Goal: Task Accomplishment & Management: Use online tool/utility

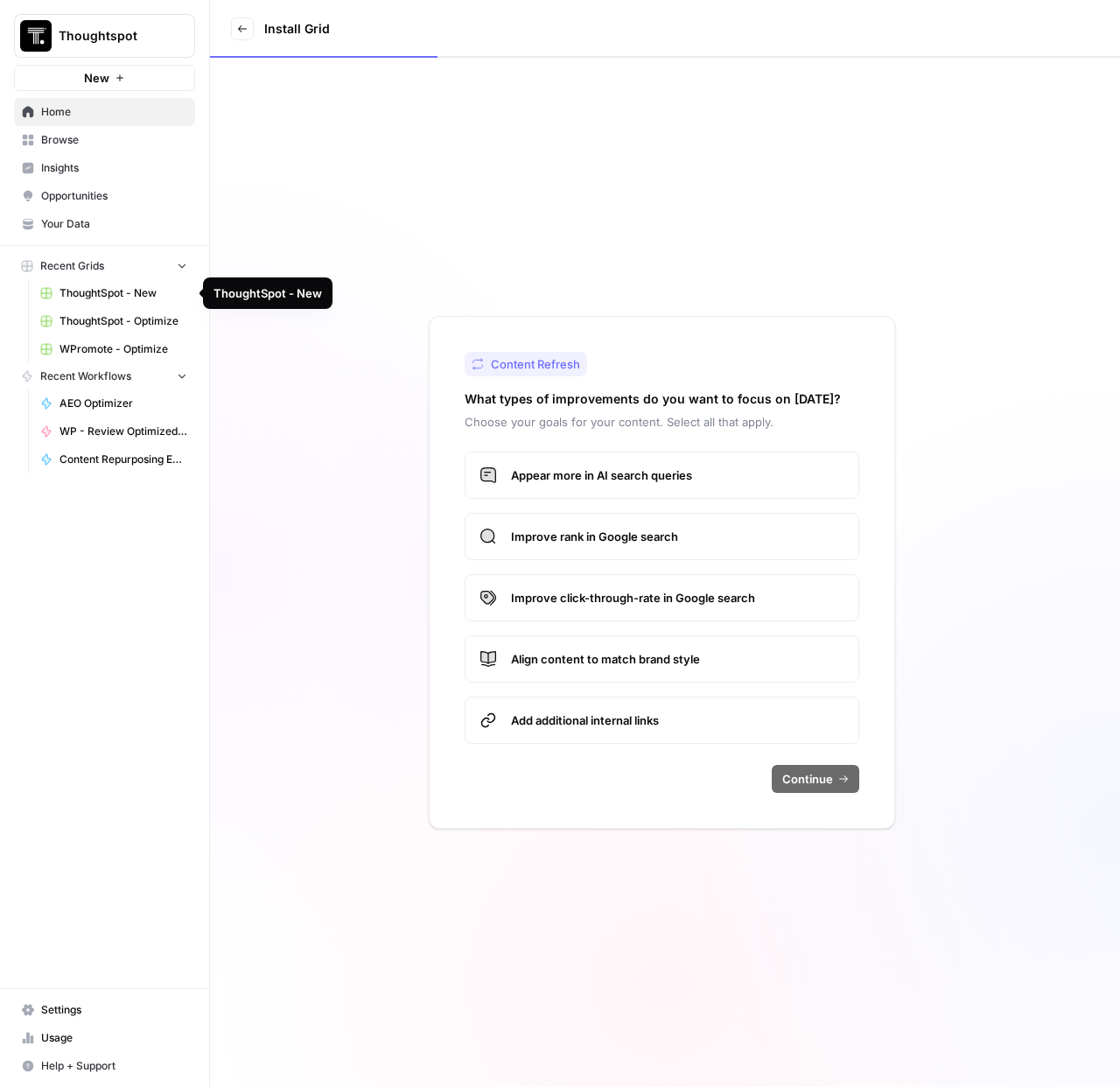
click at [103, 146] on span "Browse" at bounding box center [114, 140] width 146 height 16
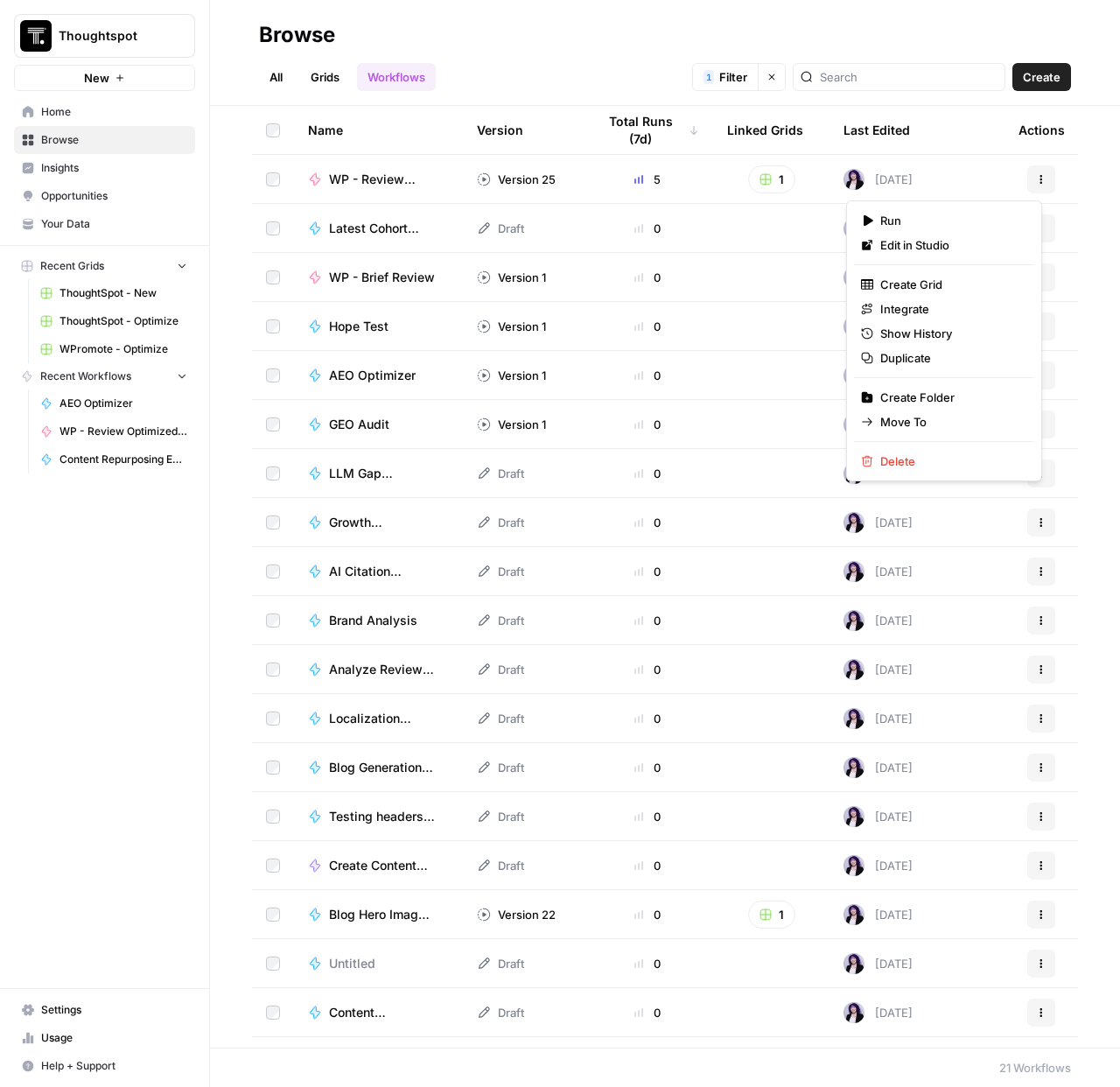
click at [1036, 182] on icon "button" at bounding box center [1041, 179] width 11 height 11
click at [923, 357] on span "Duplicate" at bounding box center [950, 358] width 140 height 18
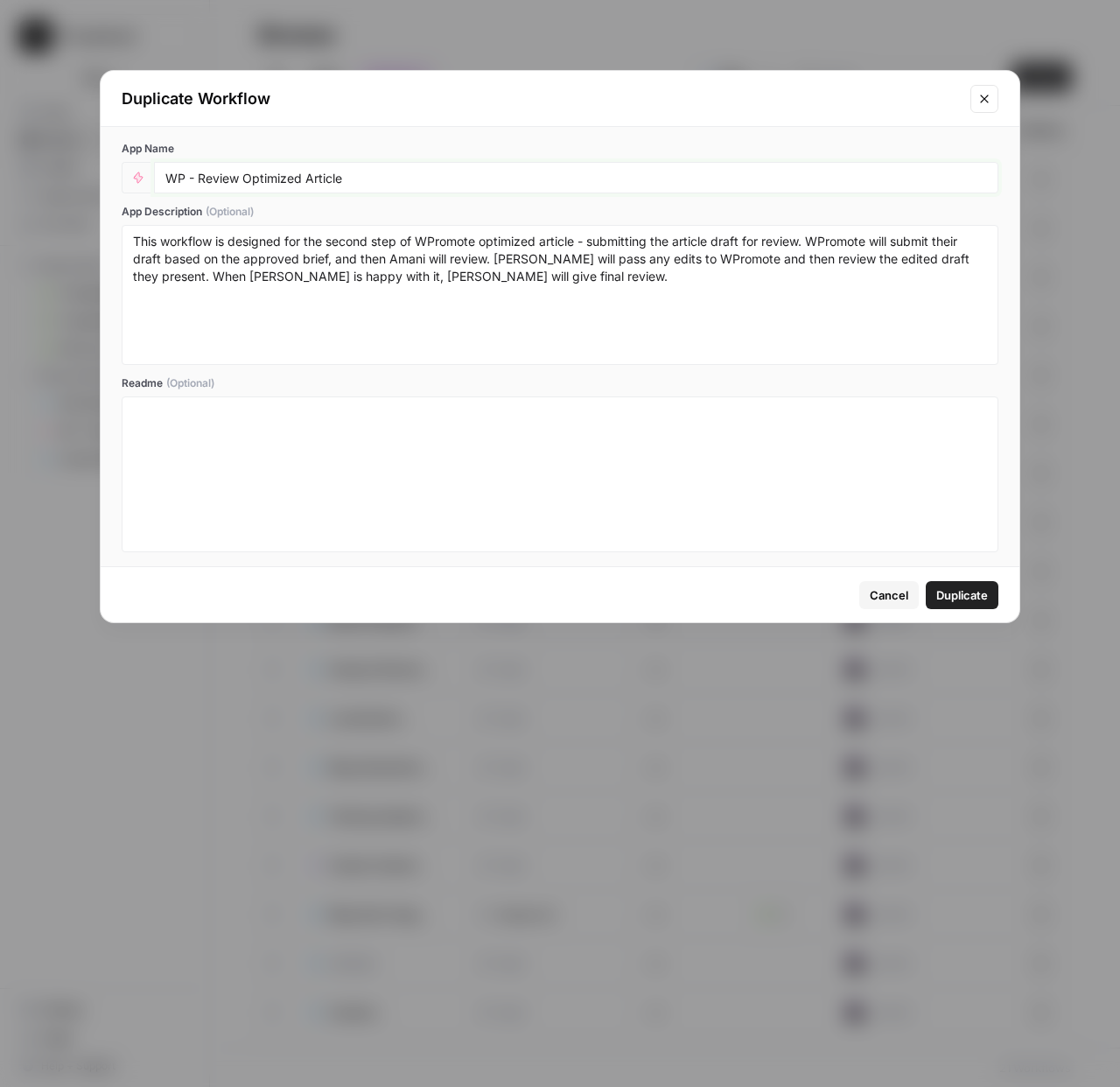
click at [168, 178] on input "WP - Review Optimized Article" at bounding box center [576, 177] width 821 height 16
type input "(Amani Test) WP - Review Optimized Article"
click at [951, 594] on span "Duplicate" at bounding box center [962, 595] width 52 height 18
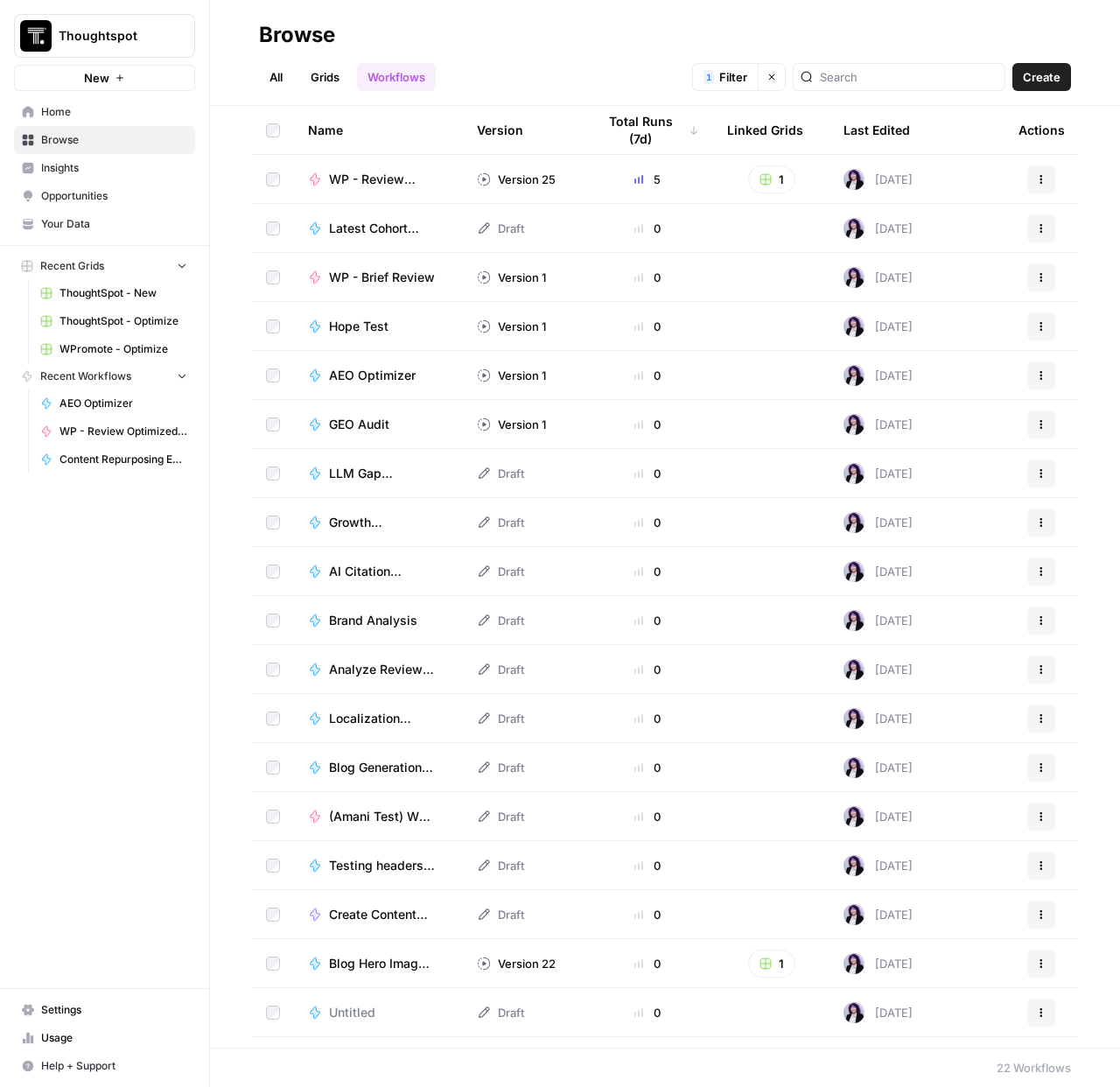
click at [379, 812] on span "(Amani Test) WP - Review Optimized Article" at bounding box center [382, 817] width 106 height 18
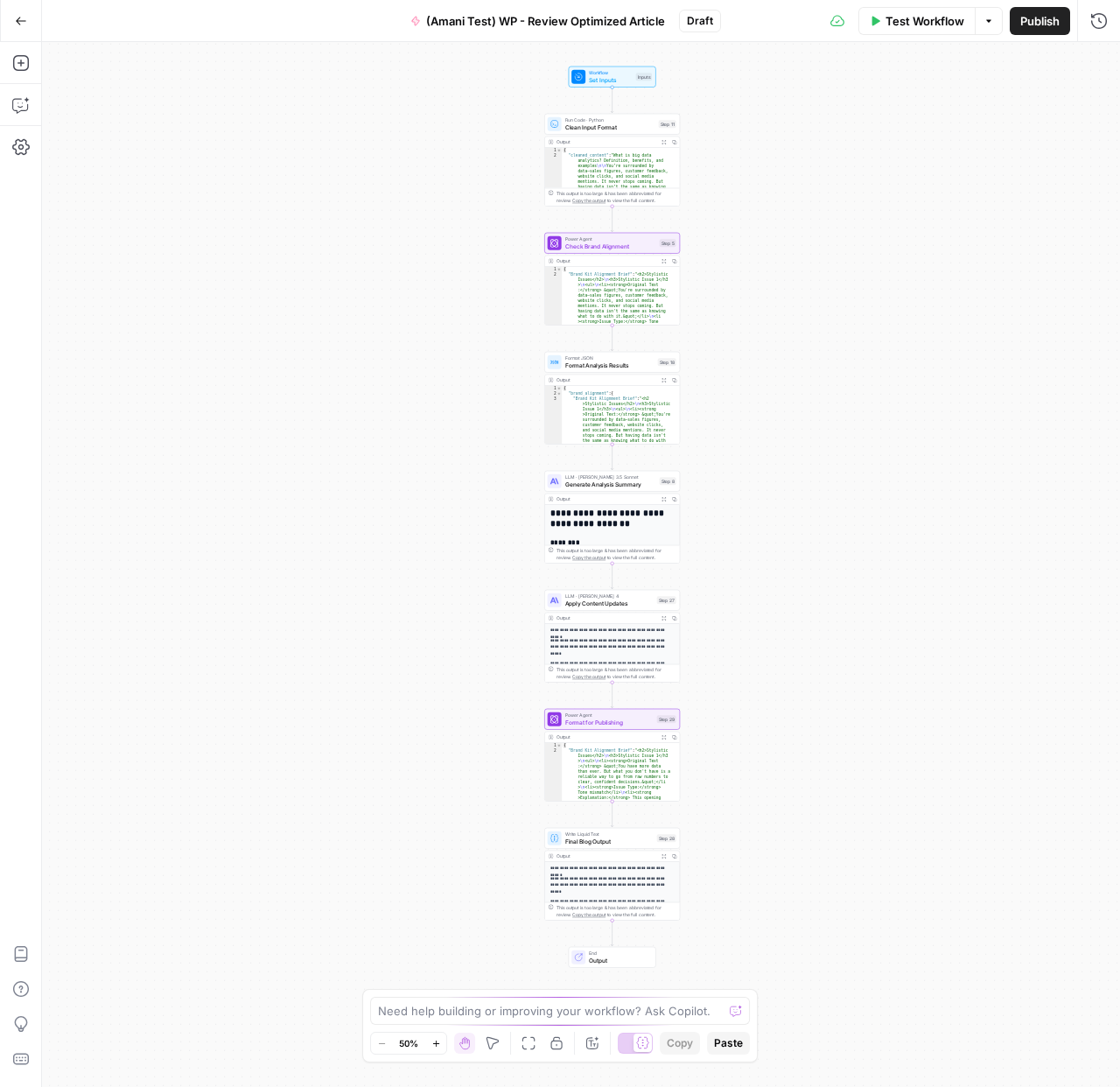
drag, startPoint x: 400, startPoint y: 118, endPoint x: 444, endPoint y: 126, distance: 44.7
click at [444, 126] on div "Workflow Set Inputs Inputs Run Code · Python Clean Input Format Step 11 Output …" at bounding box center [581, 564] width 1078 height 1045
click at [623, 107] on icon "button" at bounding box center [626, 107] width 7 height 7
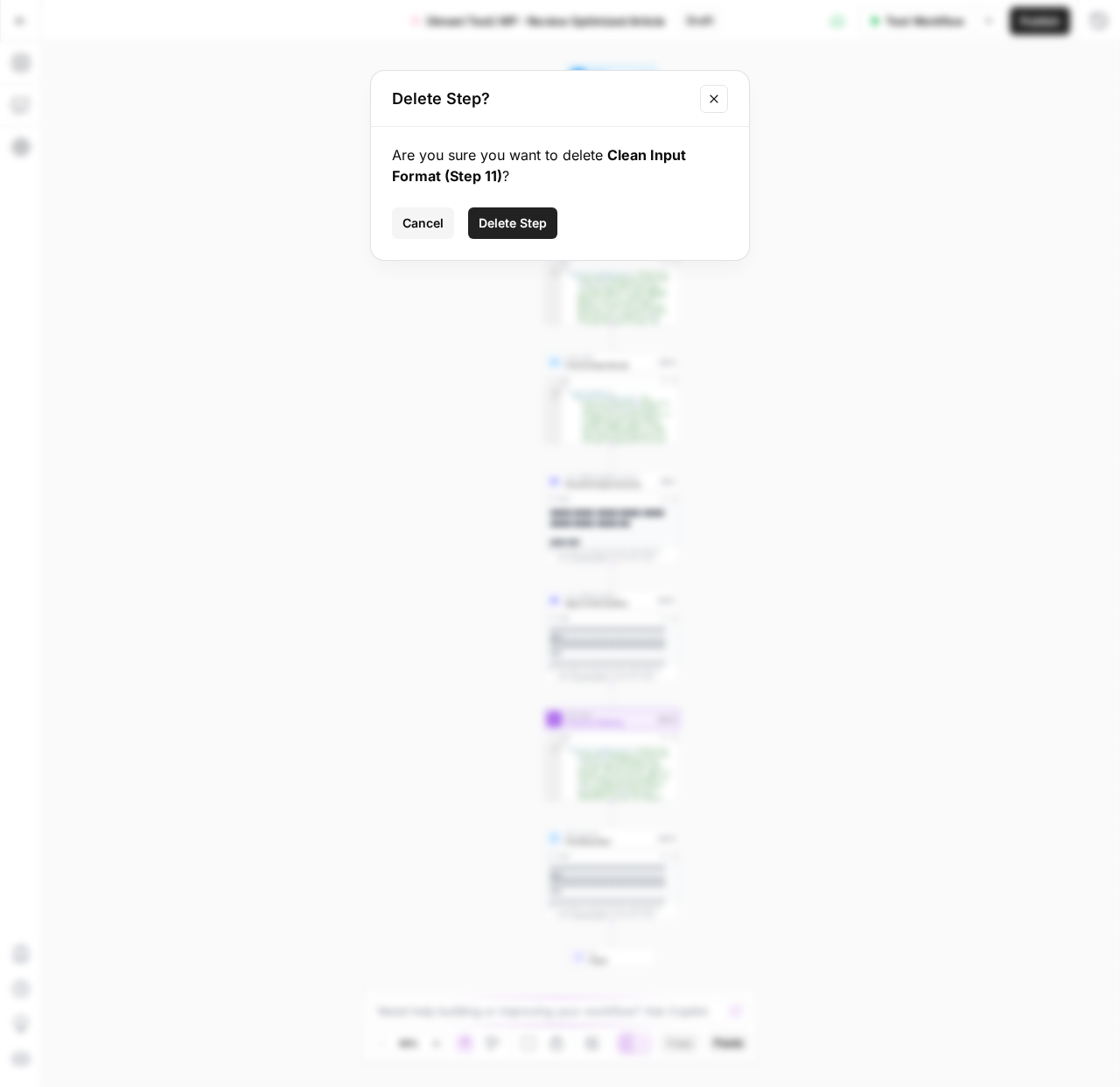
click at [717, 99] on icon "Close modal" at bounding box center [714, 99] width 14 height 14
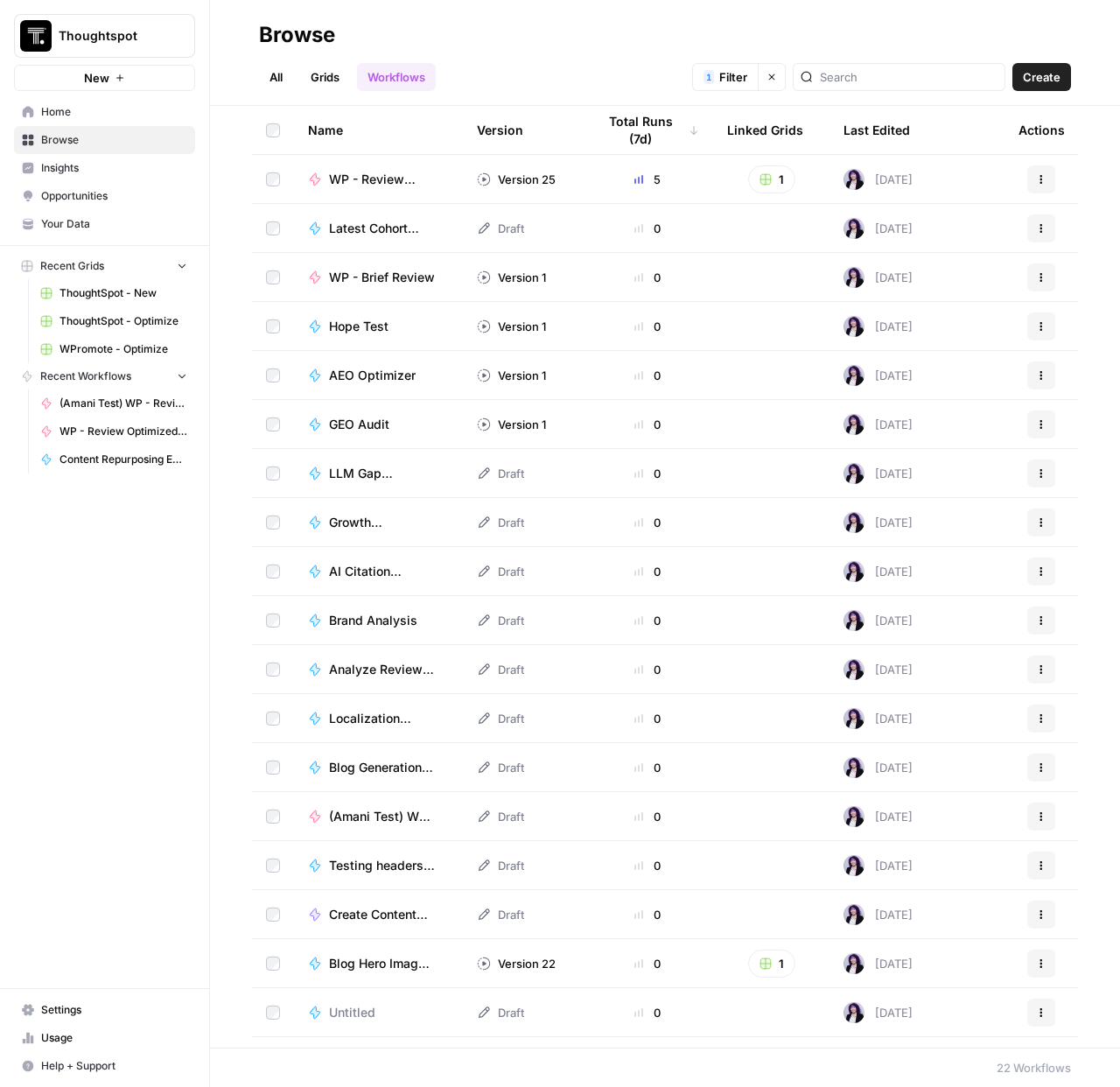
click at [1045, 82] on span "Create" at bounding box center [1042, 77] width 37 height 18
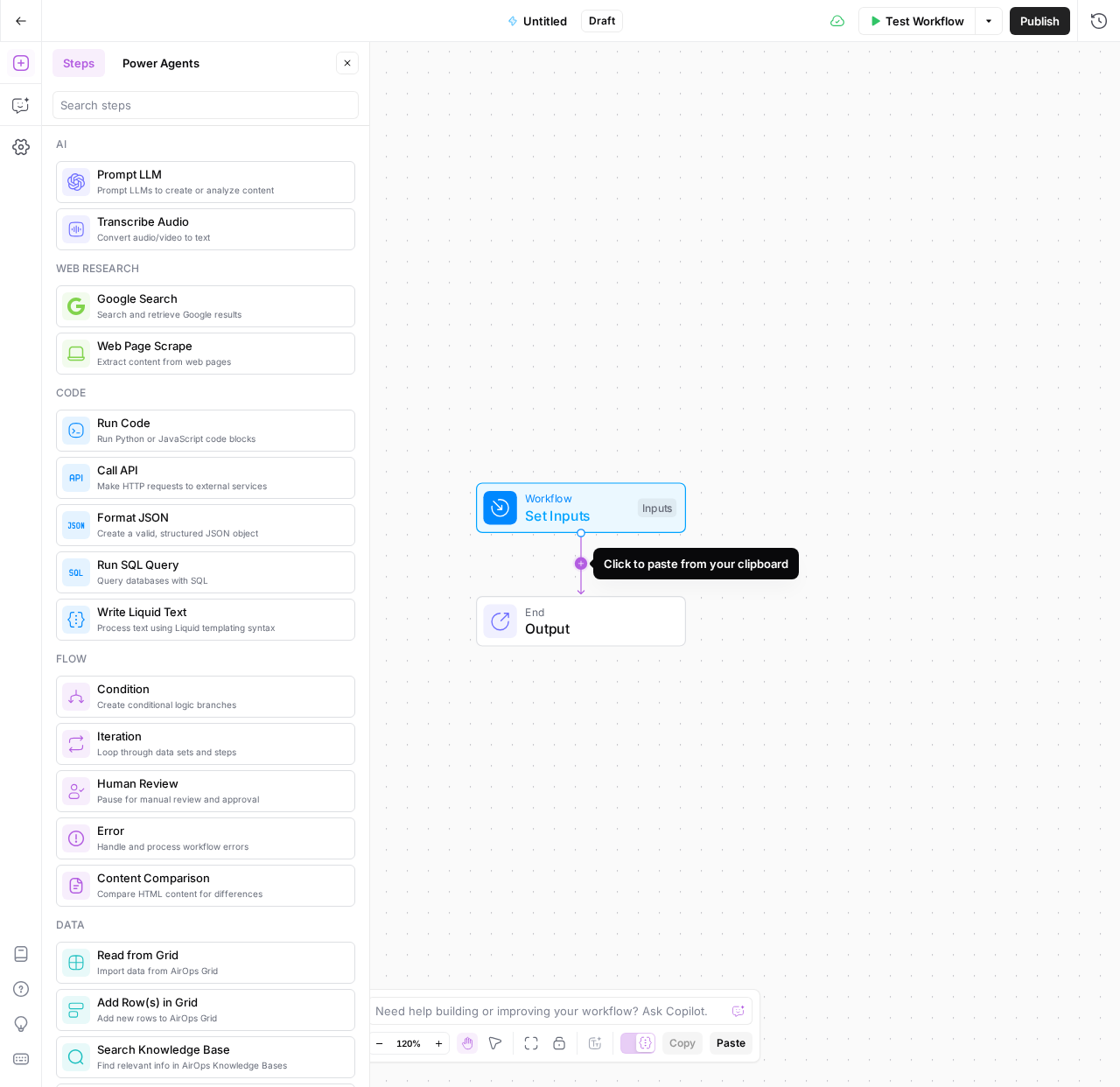
click at [582, 564] on icon "Edge from start to end" at bounding box center [581, 563] width 6 height 62
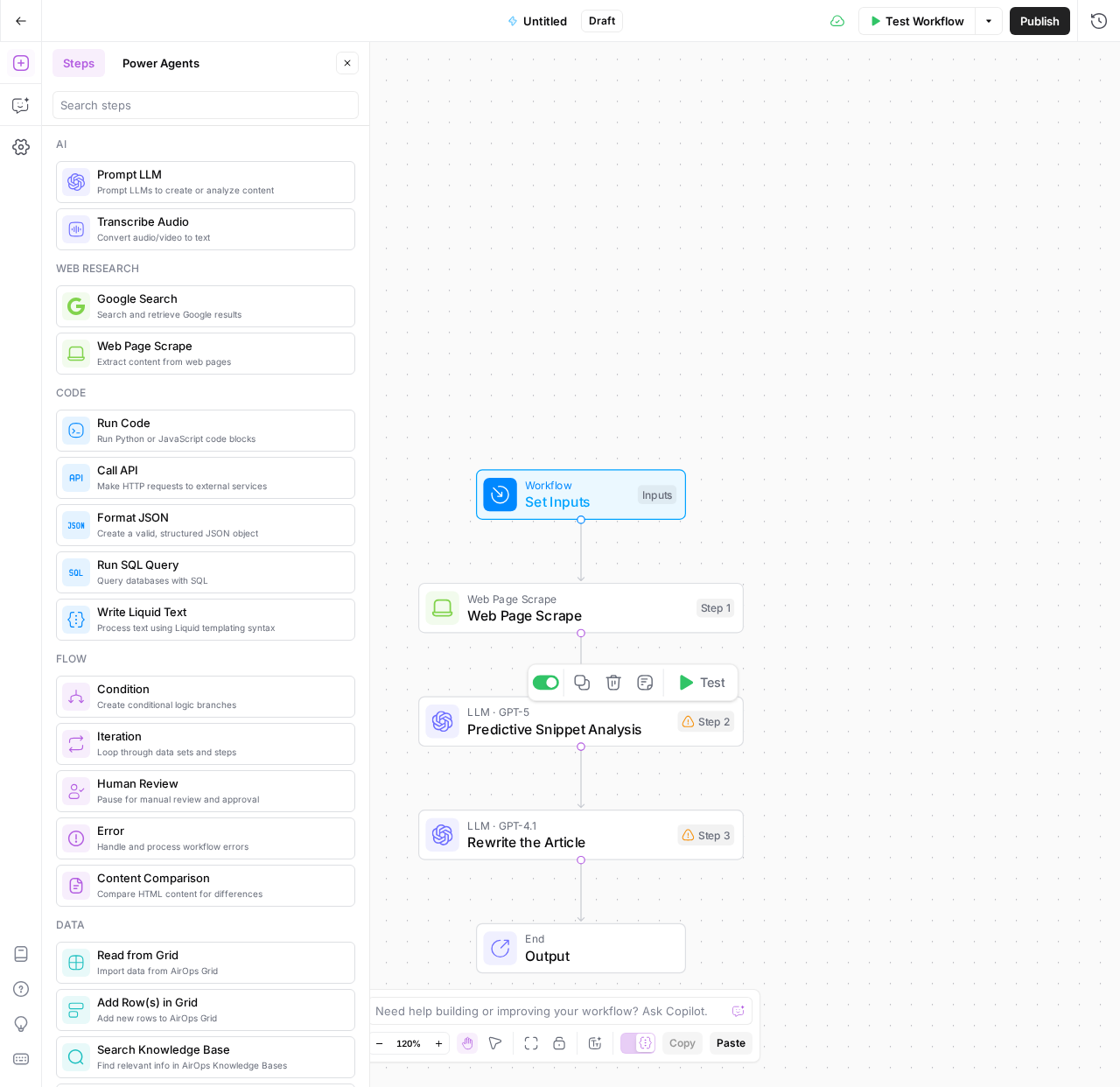
click at [586, 725] on span "Predictive Snippet Analysis" at bounding box center [568, 729] width 202 height 21
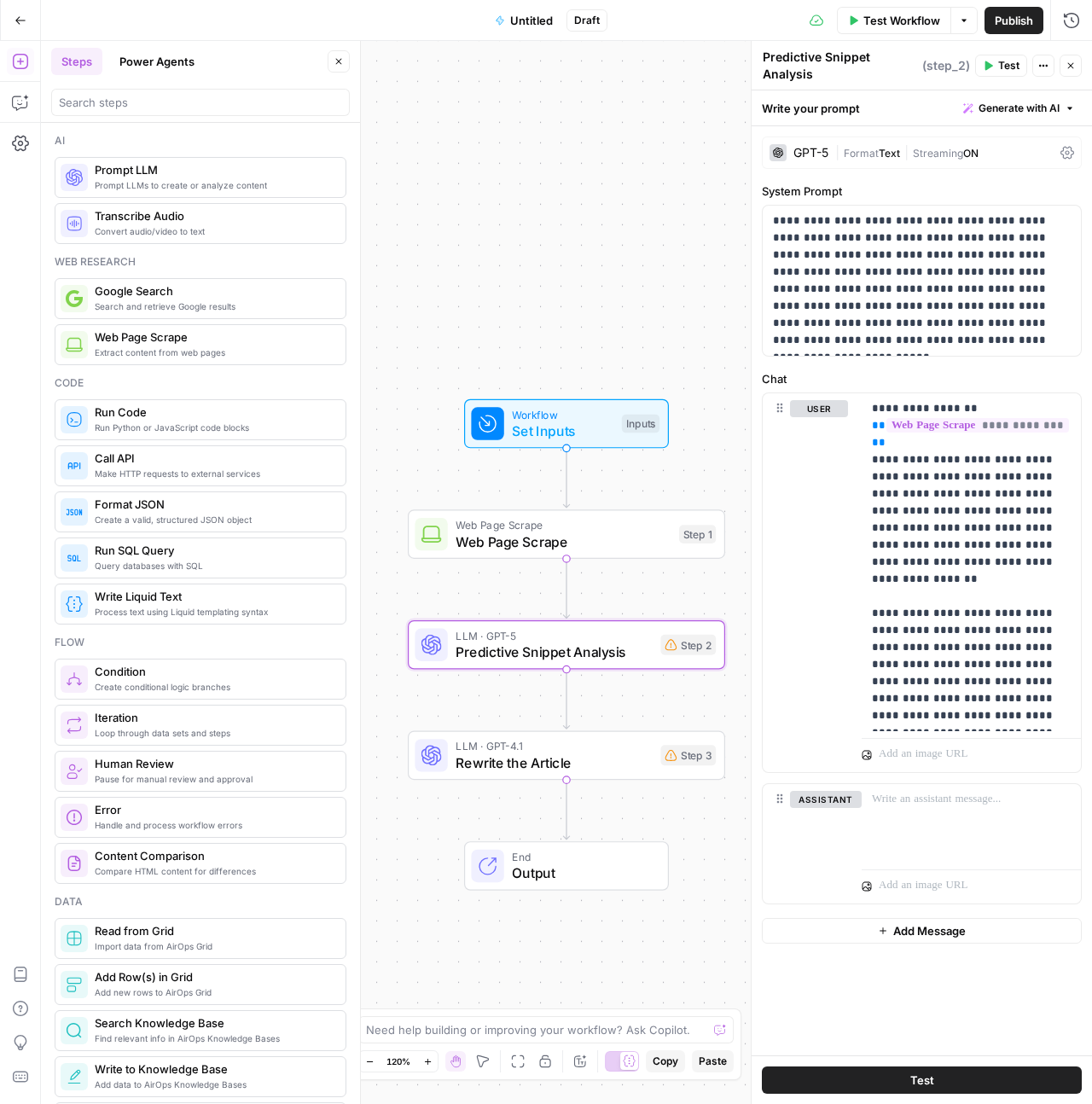
click at [20, 23] on icon "button" at bounding box center [20, 20] width 12 height 12
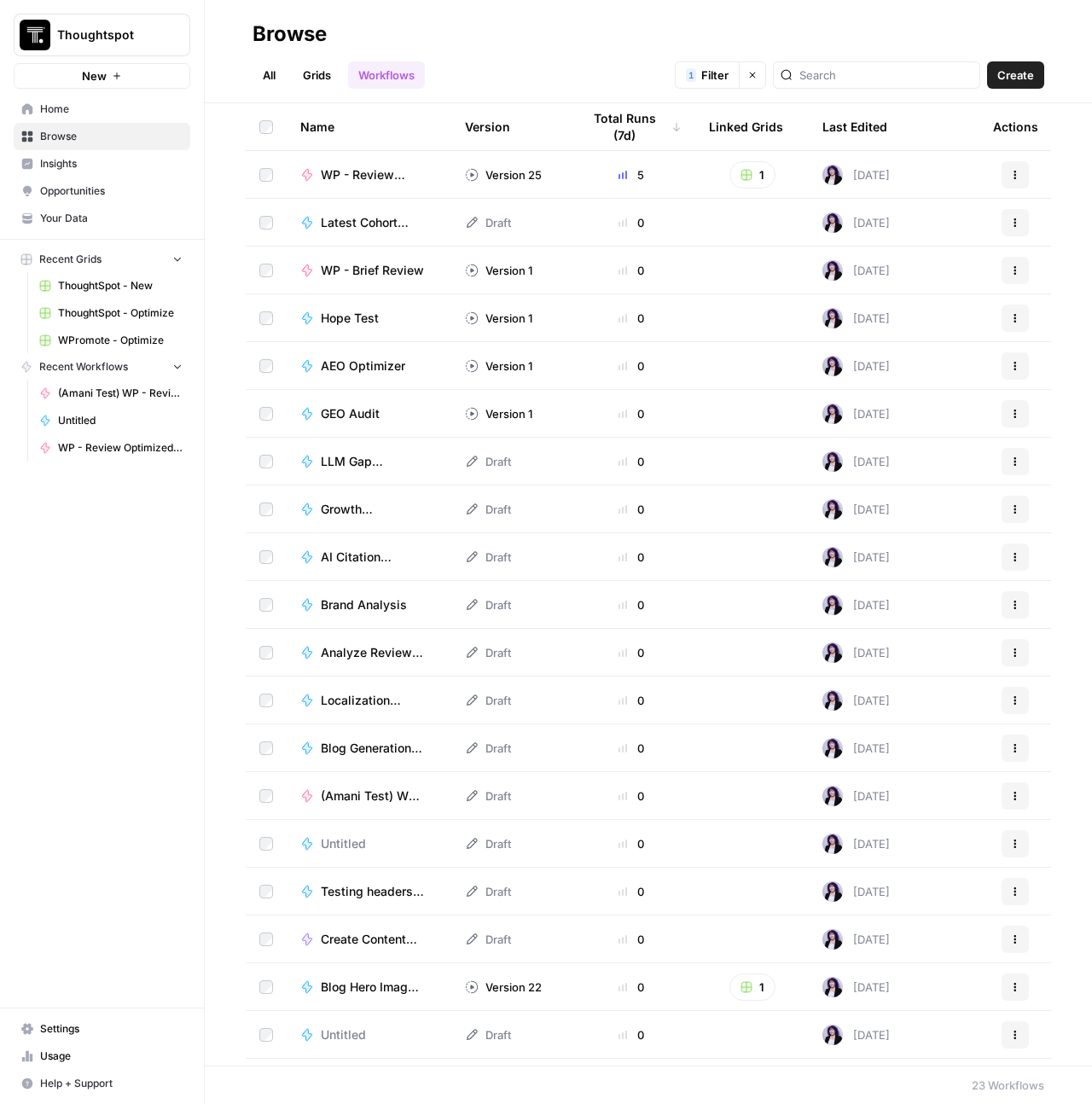
click at [65, 126] on link "Browse" at bounding box center [101, 136] width 177 height 28
click at [929, 73] on input "search" at bounding box center [886, 75] width 173 height 17
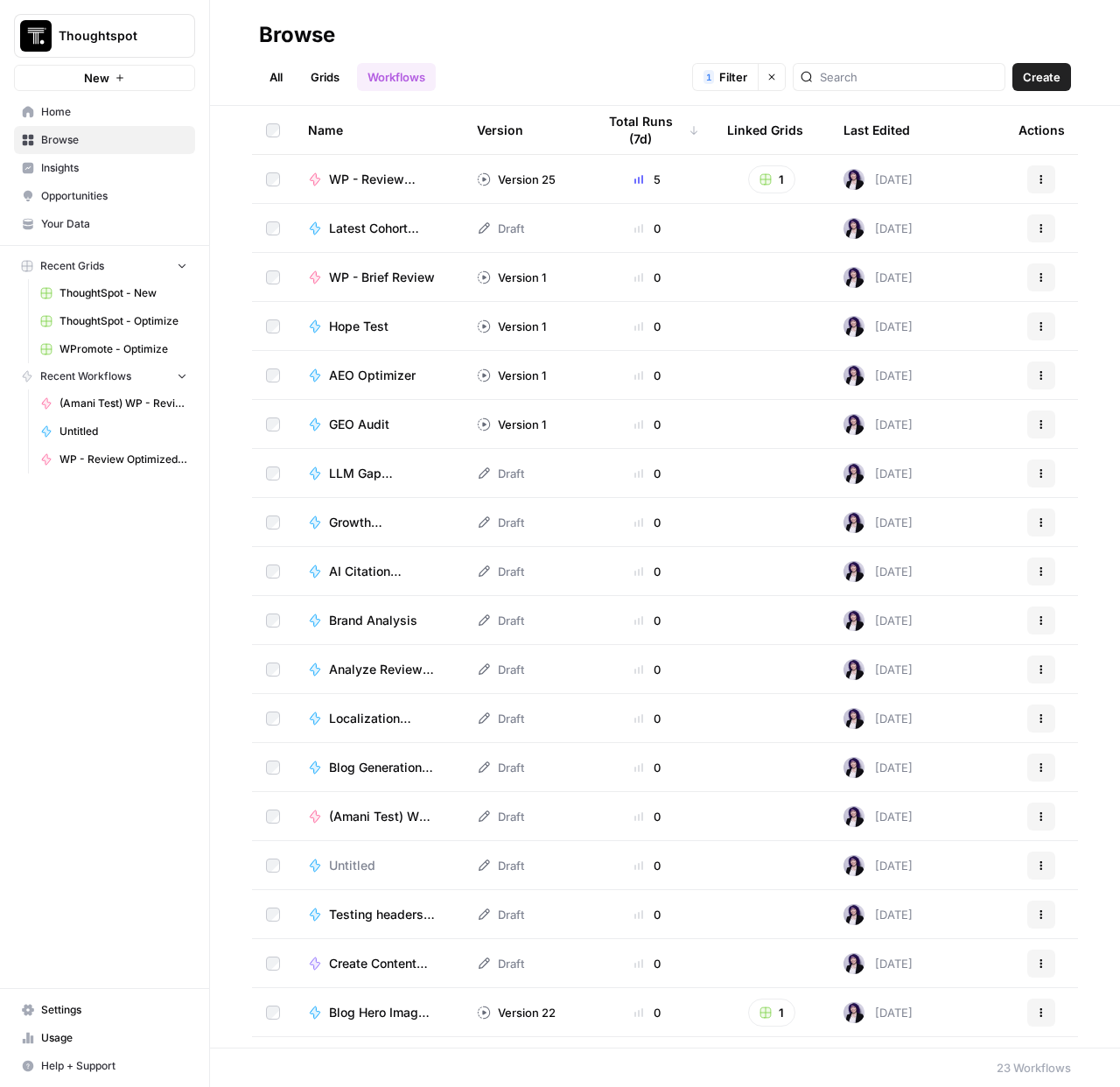
click at [282, 78] on link "All" at bounding box center [276, 76] width 34 height 28
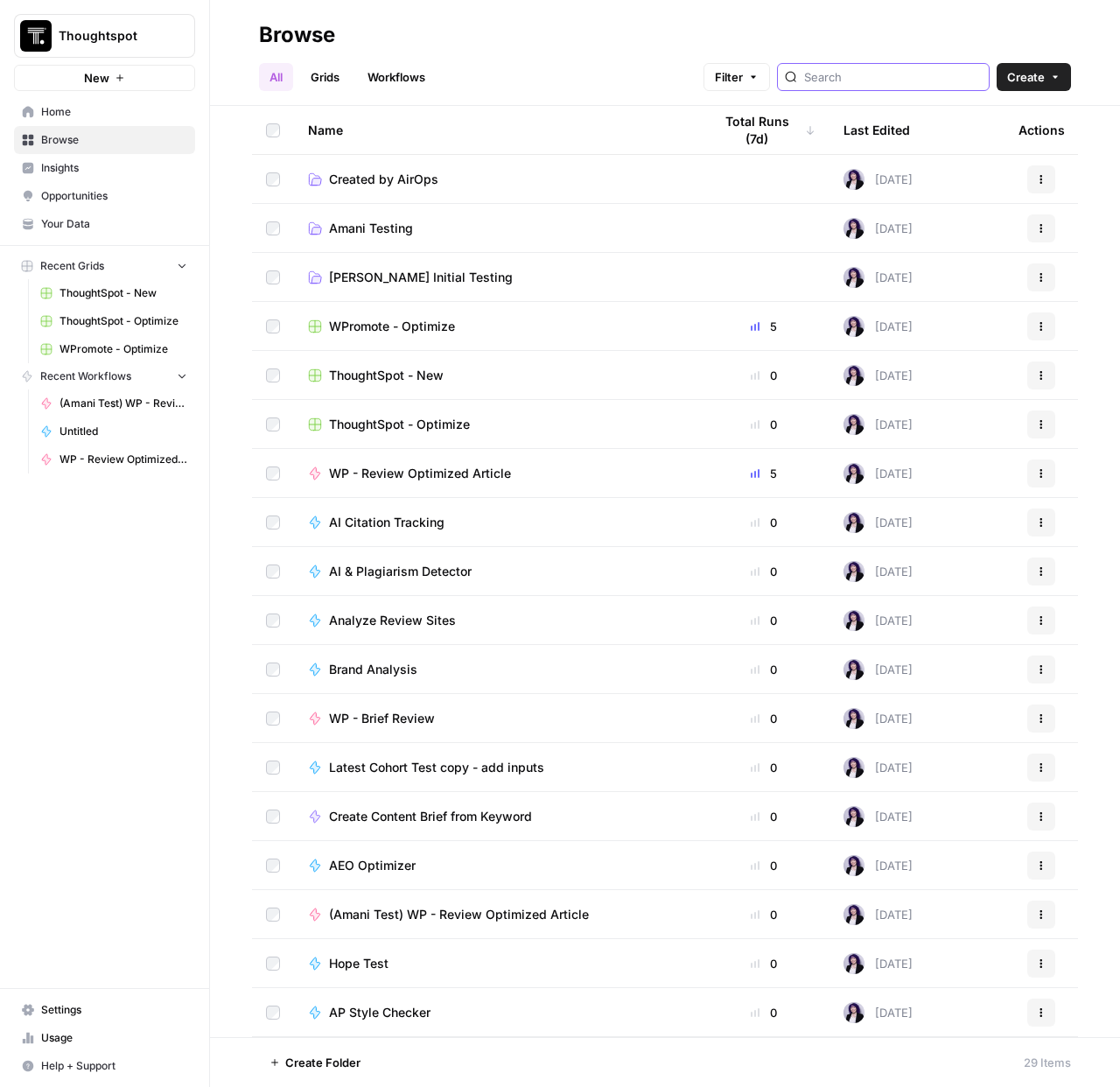
click at [874, 78] on input "search" at bounding box center [893, 77] width 177 height 18
click at [1034, 78] on span "Create" at bounding box center [1026, 77] width 37 height 18
click at [977, 170] on span "Workflow" at bounding box center [1001, 167] width 98 height 18
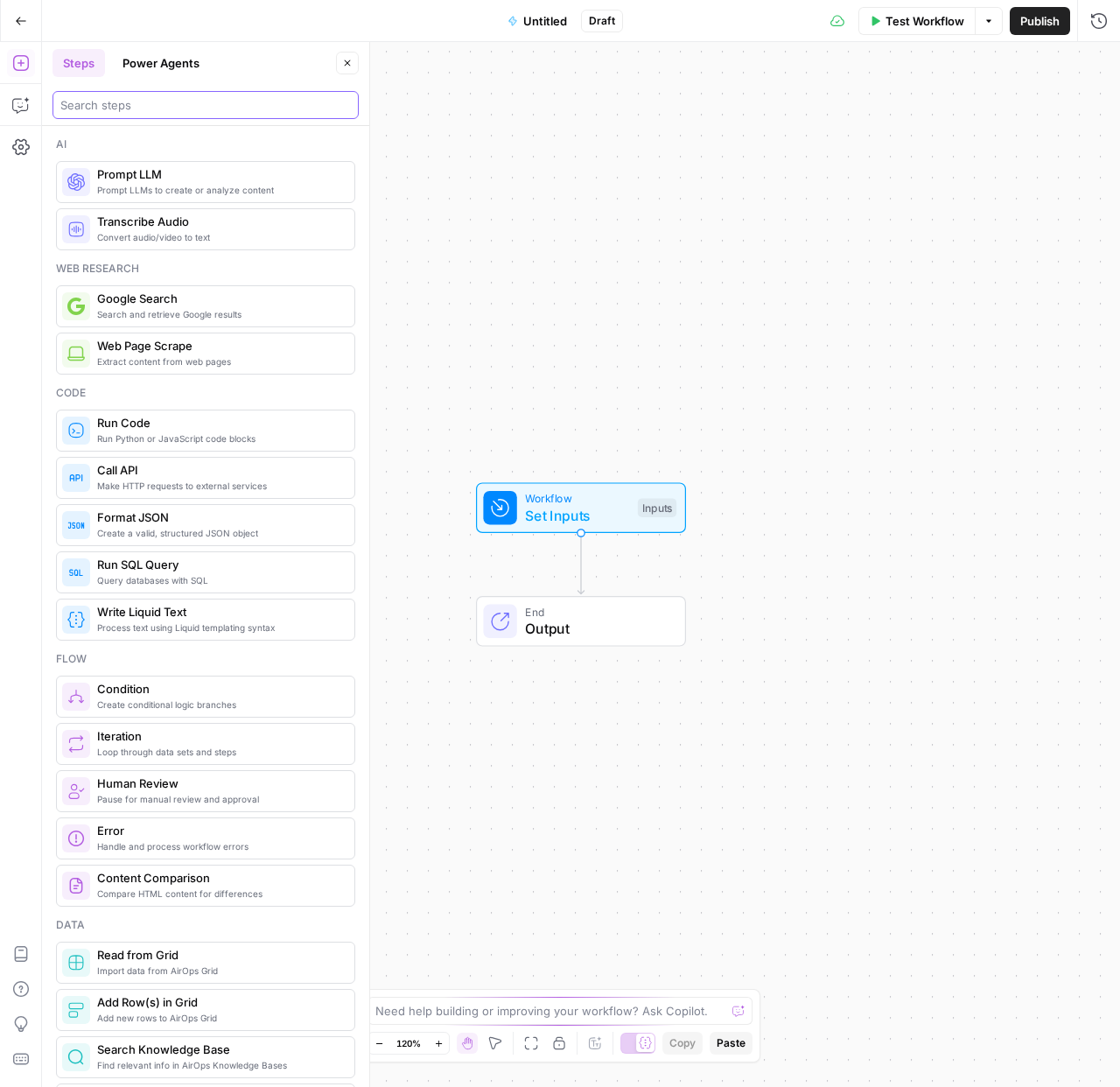
click at [194, 96] on input "search" at bounding box center [206, 105] width 291 height 18
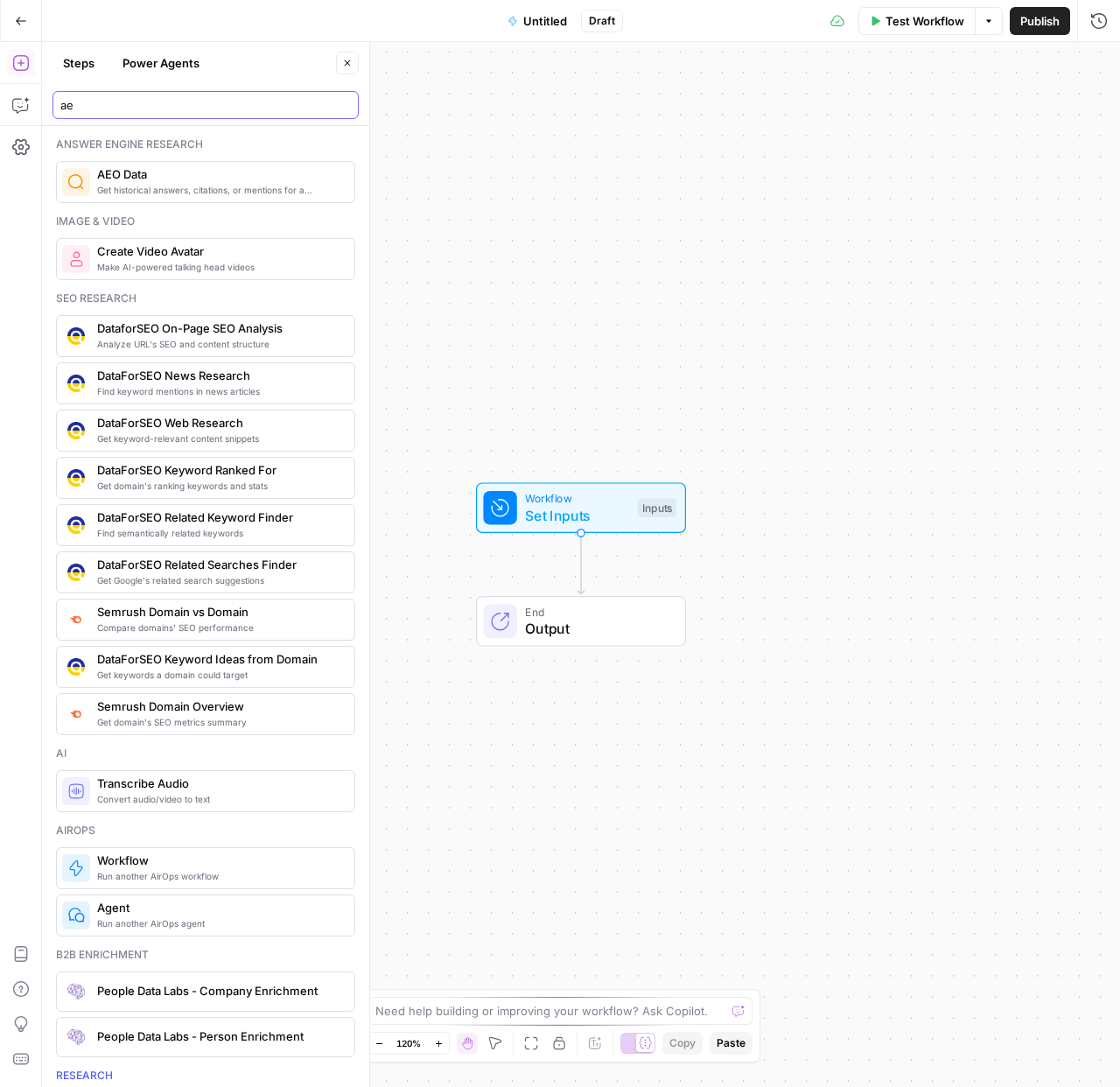
type input "a"
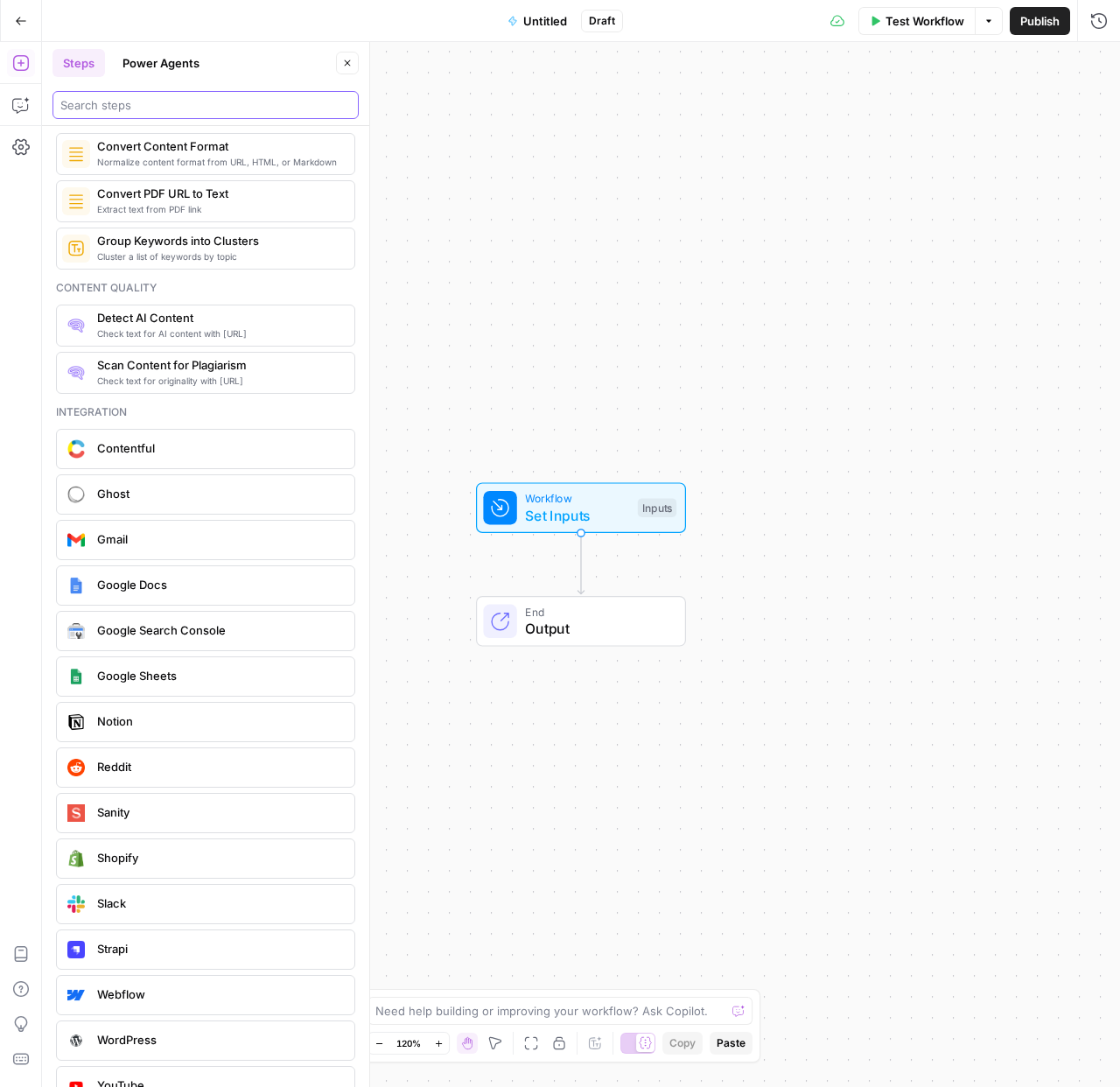
scroll to position [2334, 0]
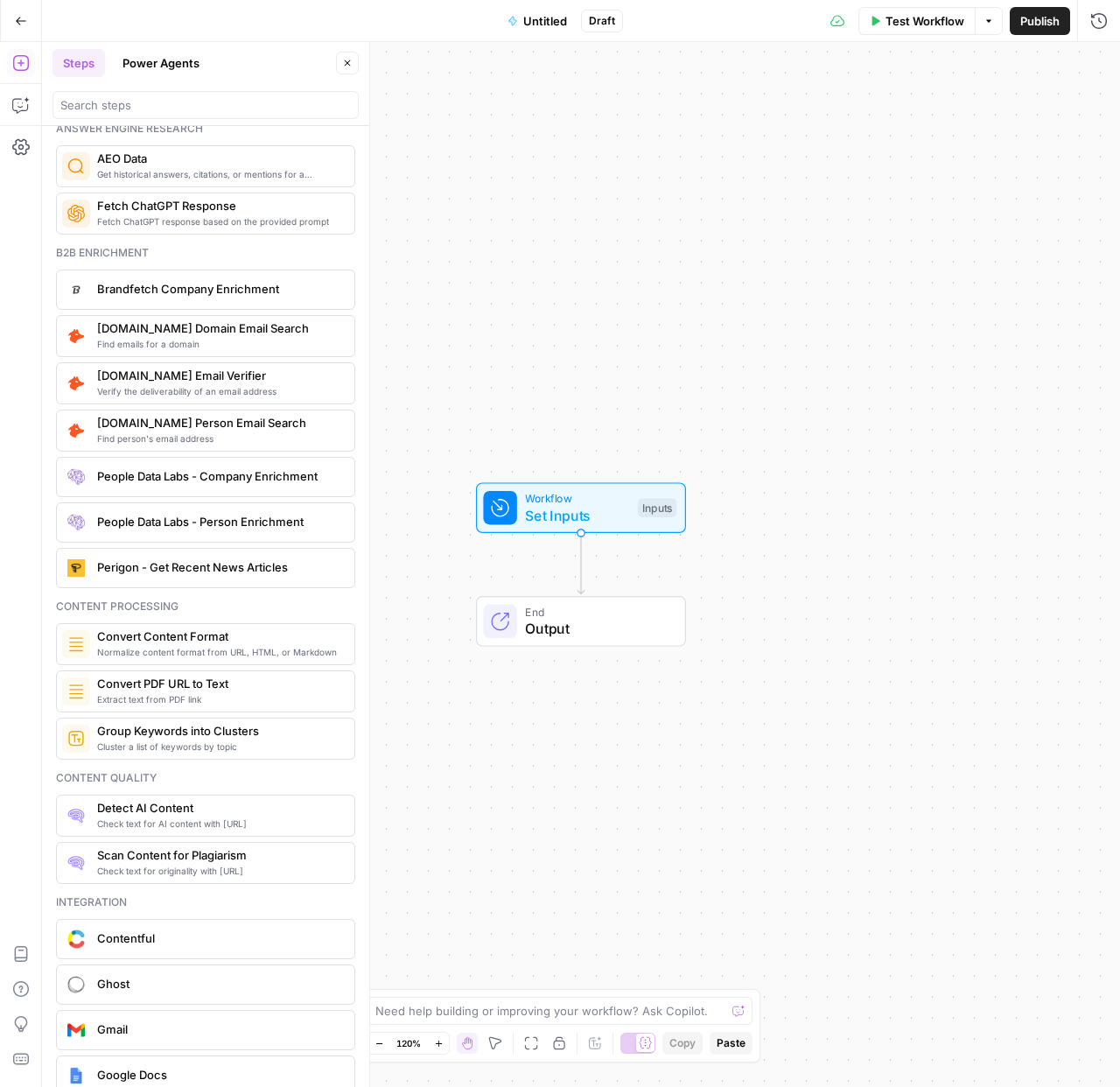
click at [150, 64] on button "Power Agents" at bounding box center [161, 63] width 98 height 28
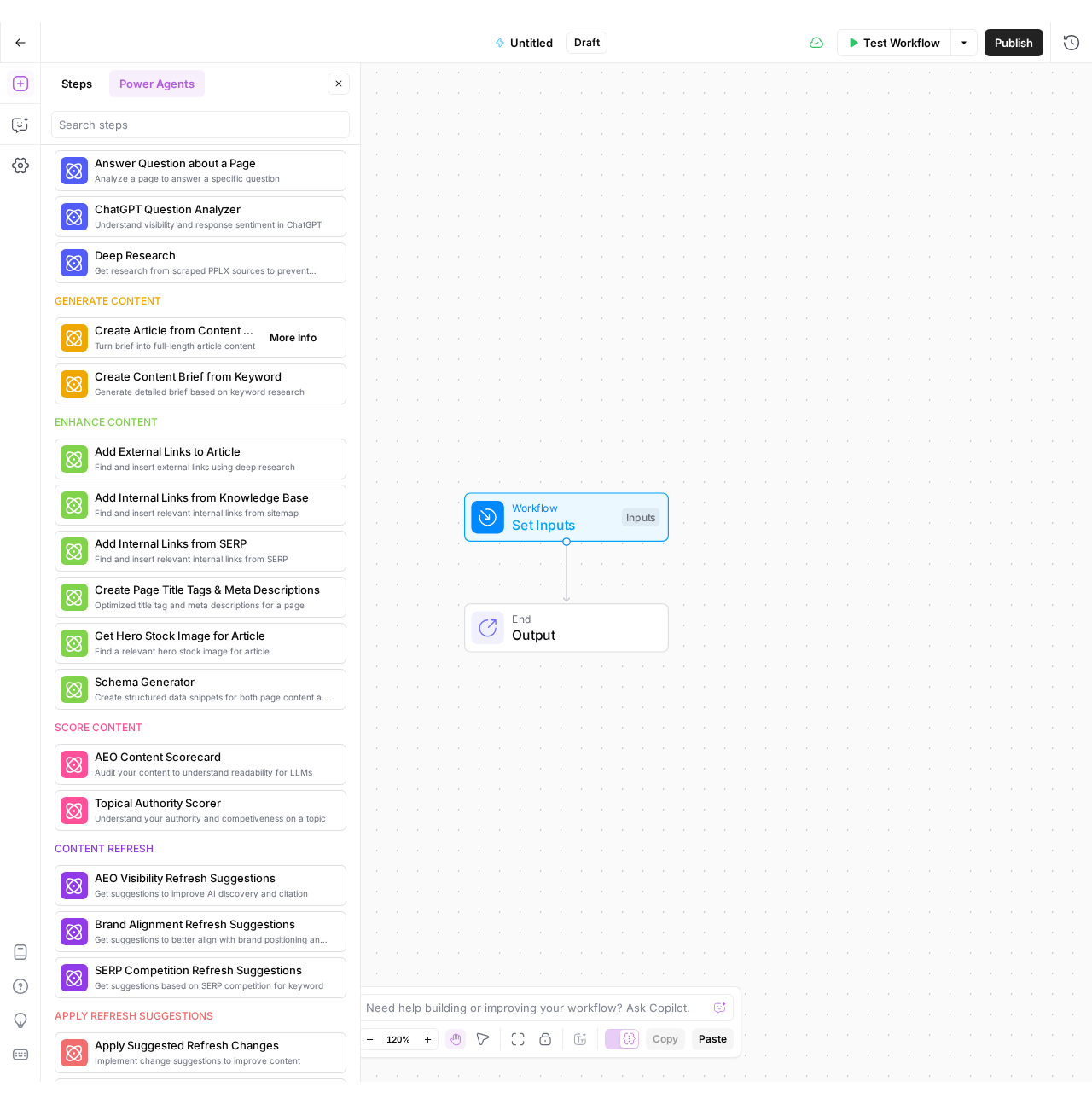
scroll to position [344, 0]
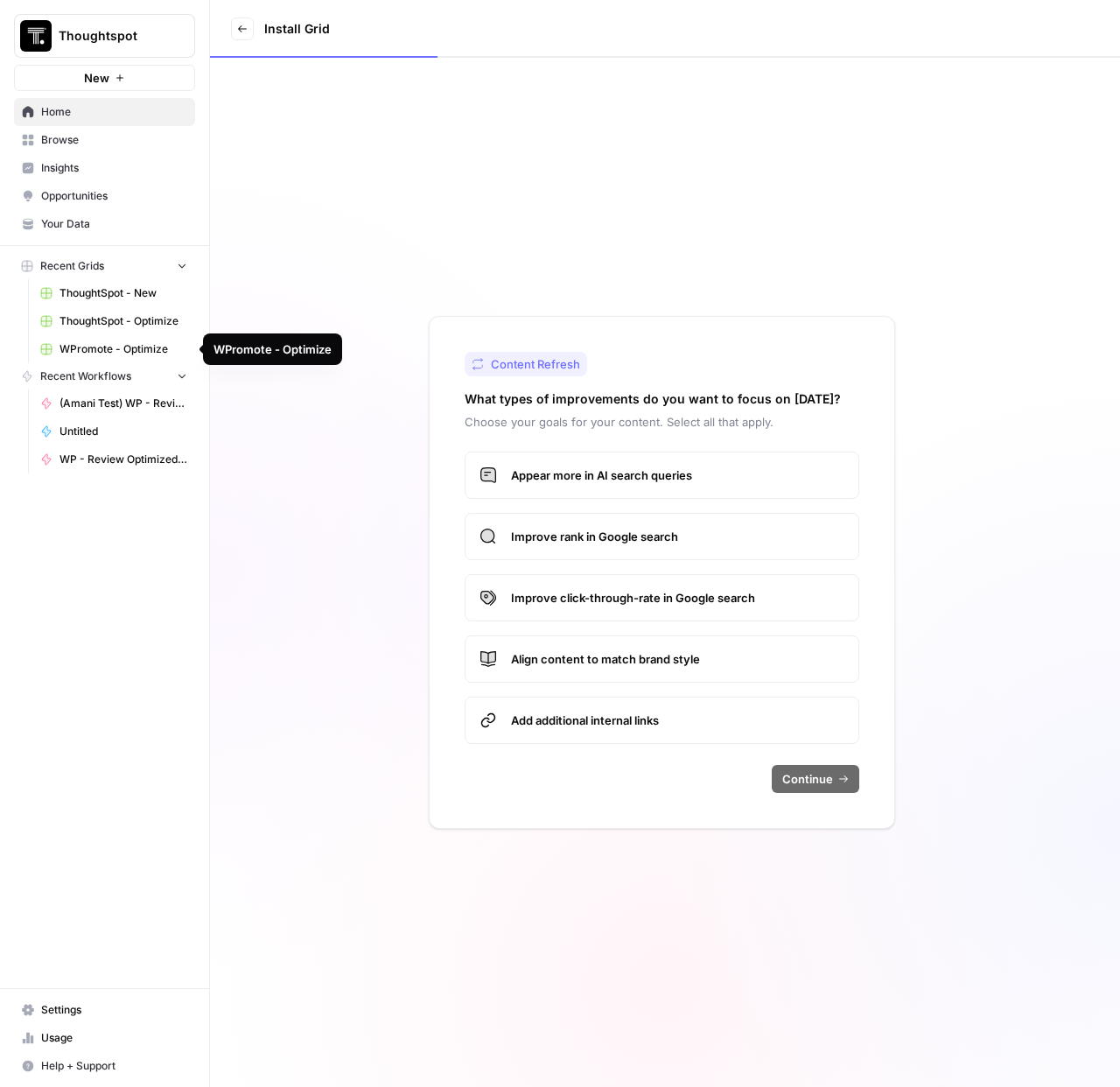
click at [111, 347] on span "WPromote - Optimize" at bounding box center [123, 350] width 128 height 16
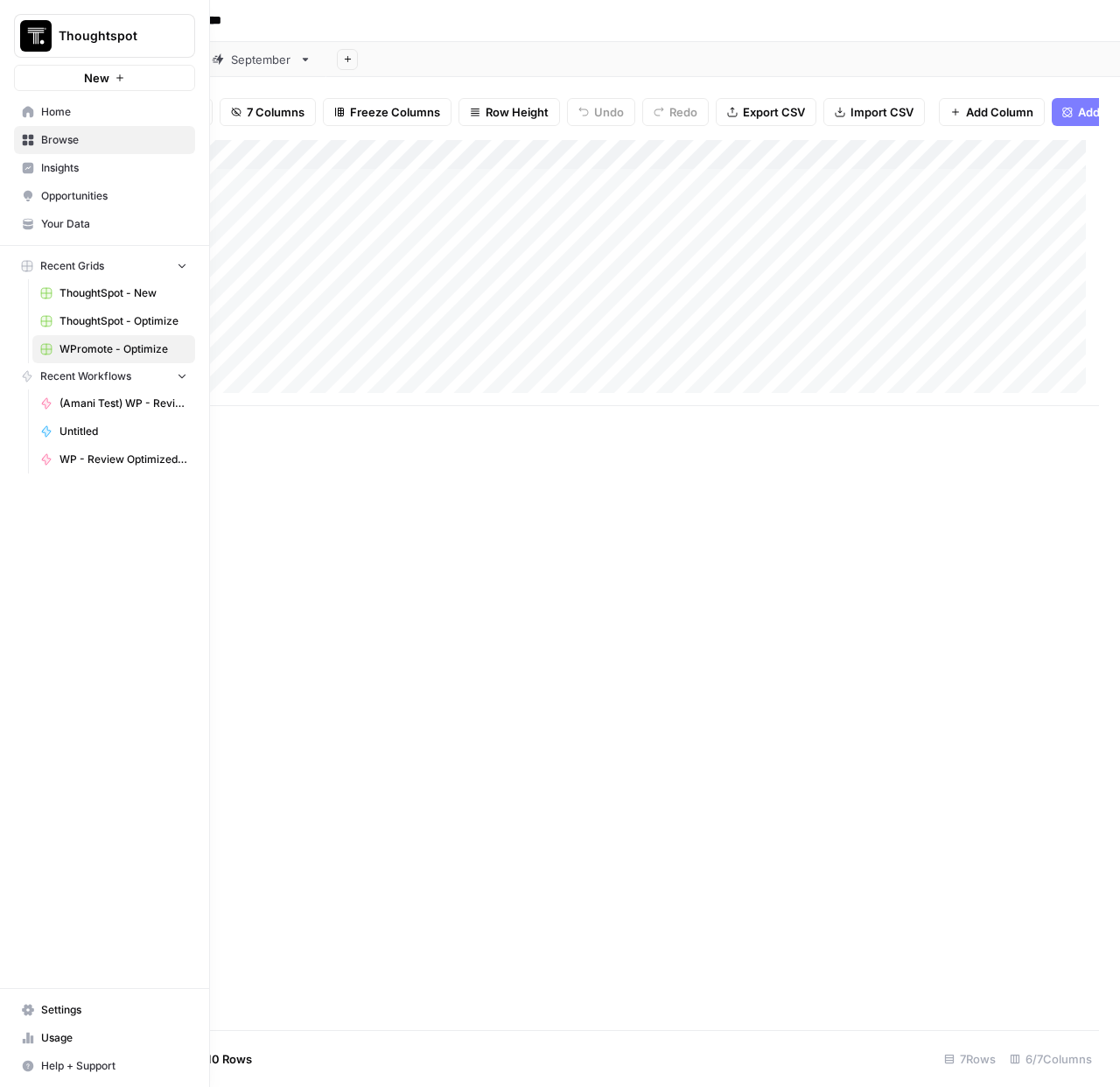
click at [94, 136] on span "Browse" at bounding box center [114, 140] width 146 height 16
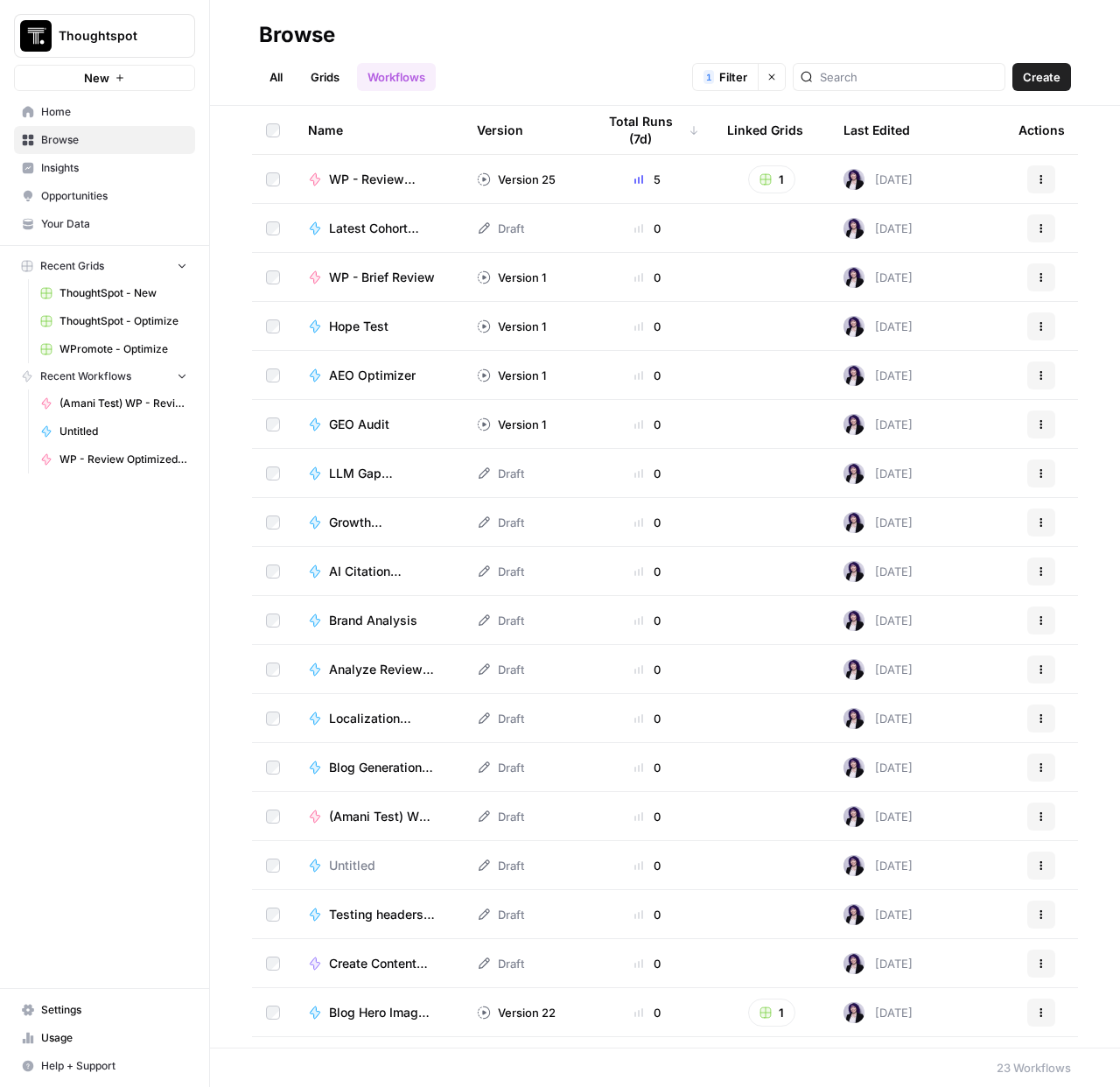
click at [360, 373] on span "AEO Optimizer" at bounding box center [372, 376] width 87 height 18
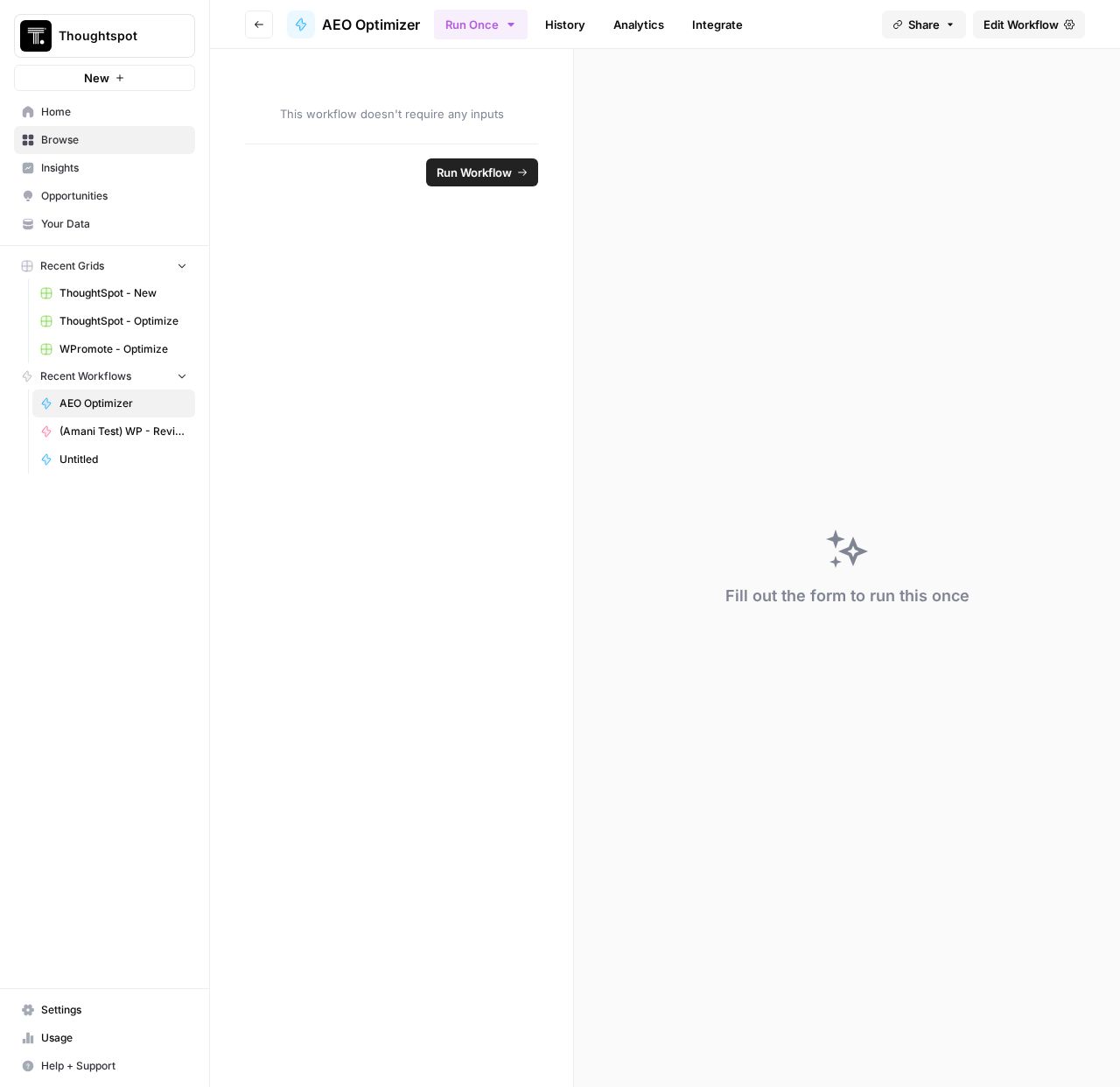
click at [1042, 17] on span "Edit Workflow" at bounding box center [1021, 24] width 75 height 18
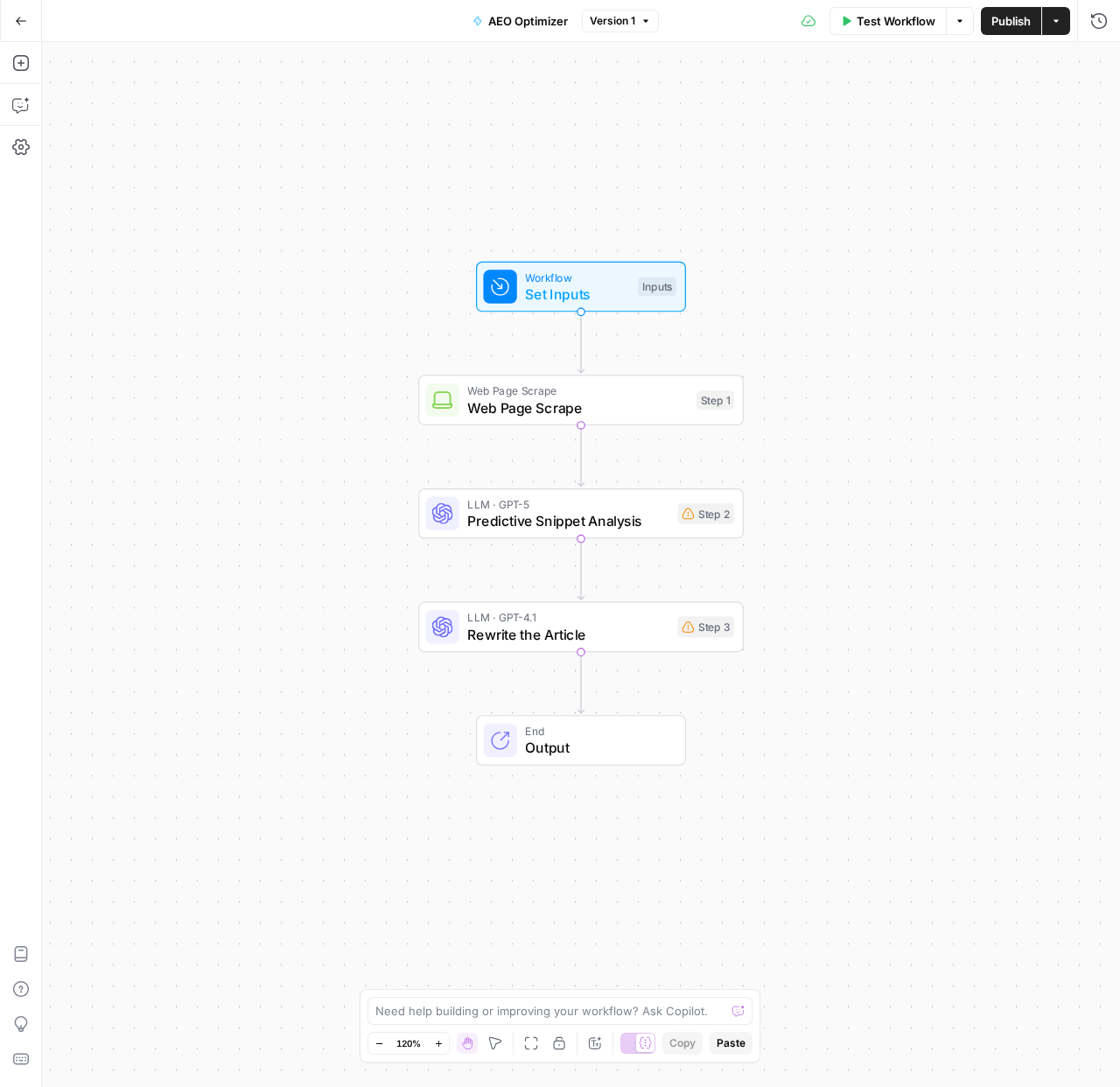
click at [497, 1041] on icon "button" at bounding box center [495, 1043] width 14 height 14
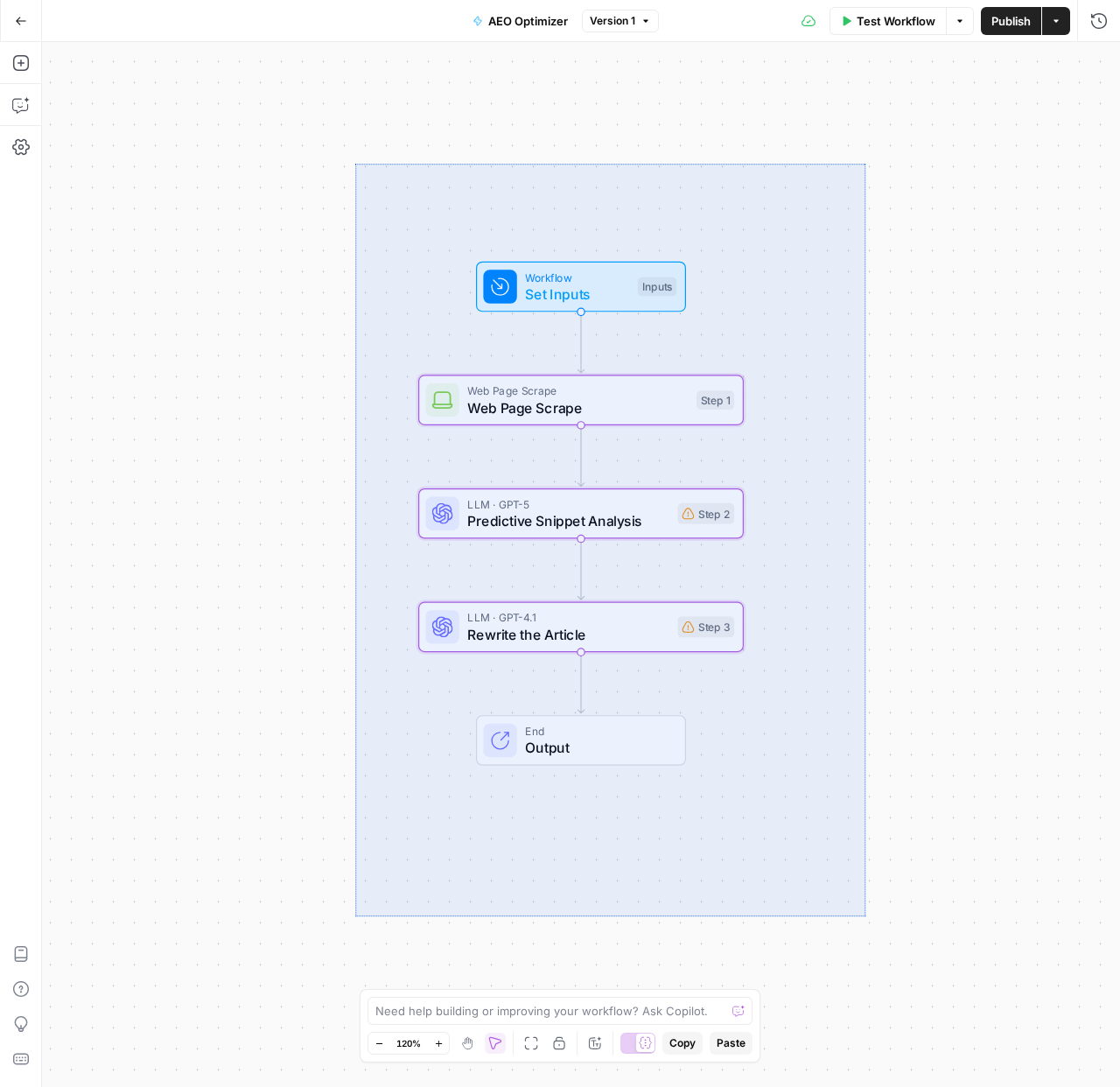
drag, startPoint x: 355, startPoint y: 164, endPoint x: 865, endPoint y: 917, distance: 909.5
click at [865, 917] on div "Workflow Set Inputs Inputs Web Page Scrape Web Page Scrape Step 1 LLM · GPT-5 P…" at bounding box center [581, 564] width 1078 height 1045
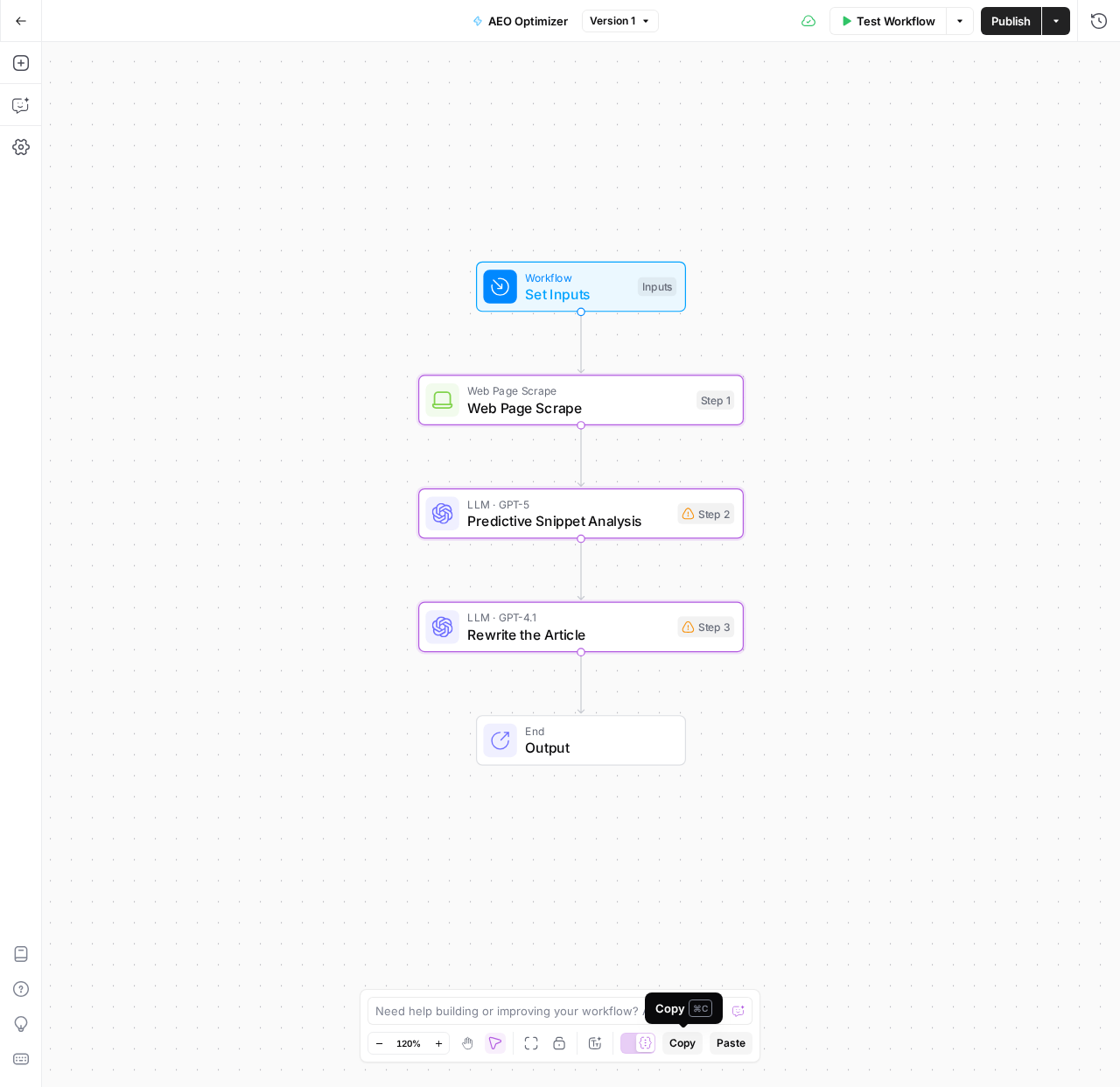
click at [687, 1046] on span "Copy" at bounding box center [682, 1044] width 26 height 16
